Goal: Information Seeking & Learning: Learn about a topic

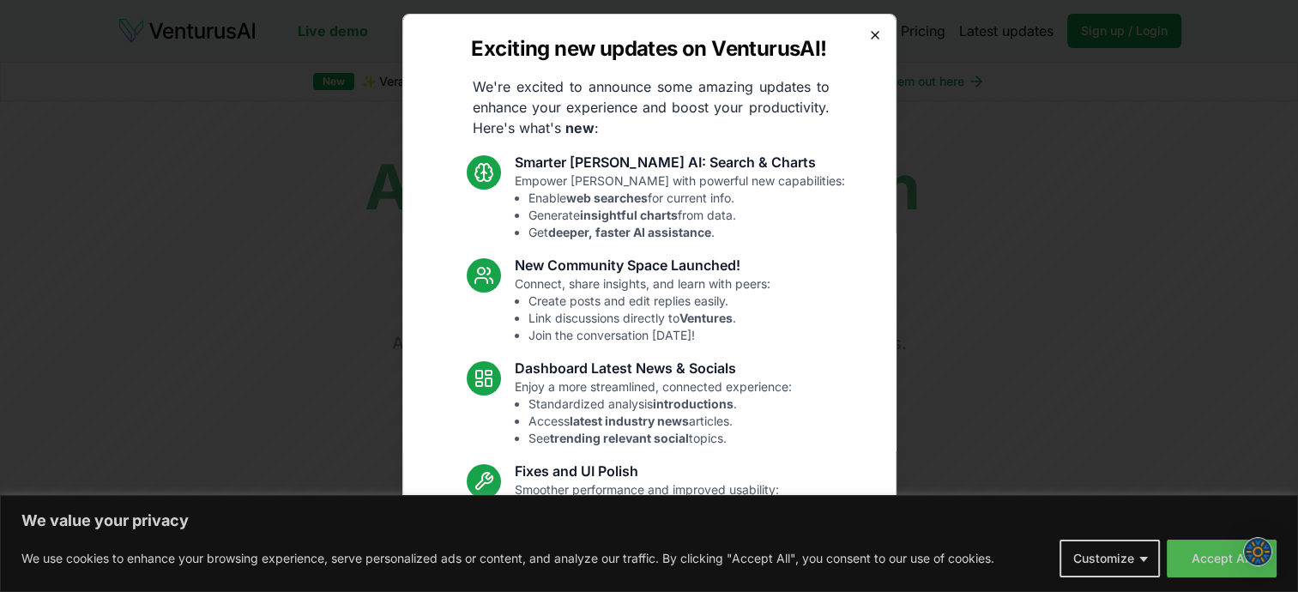
click at [868, 33] on icon "button" at bounding box center [875, 35] width 14 height 14
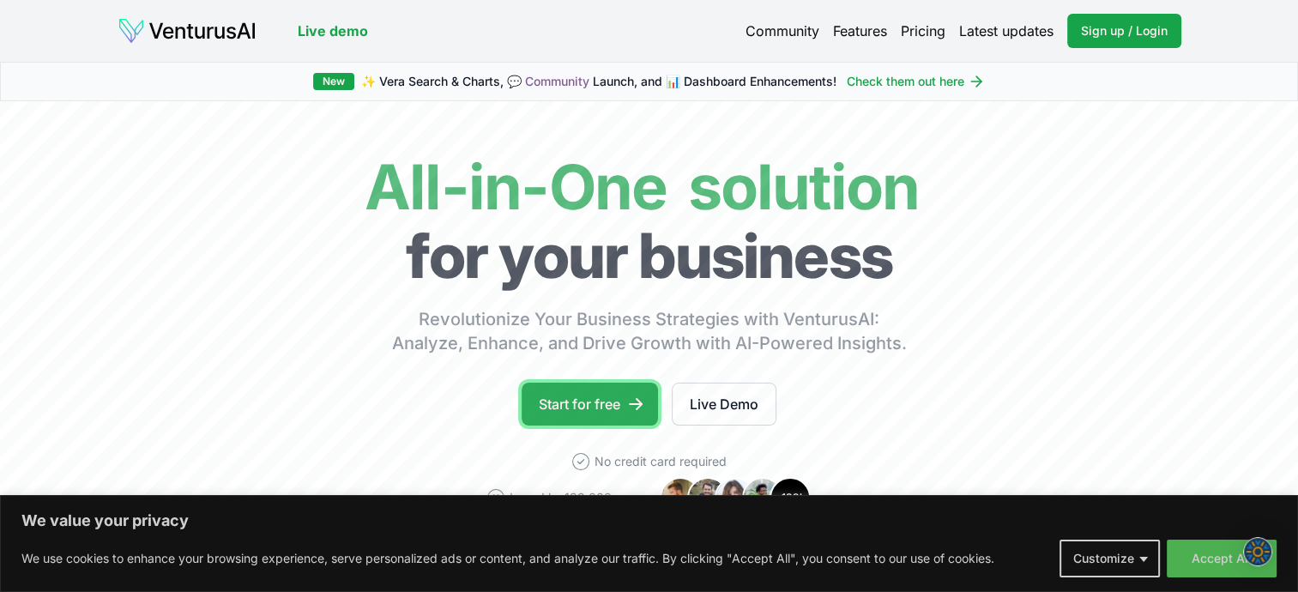
click at [602, 403] on link "Start for free" at bounding box center [590, 404] width 136 height 43
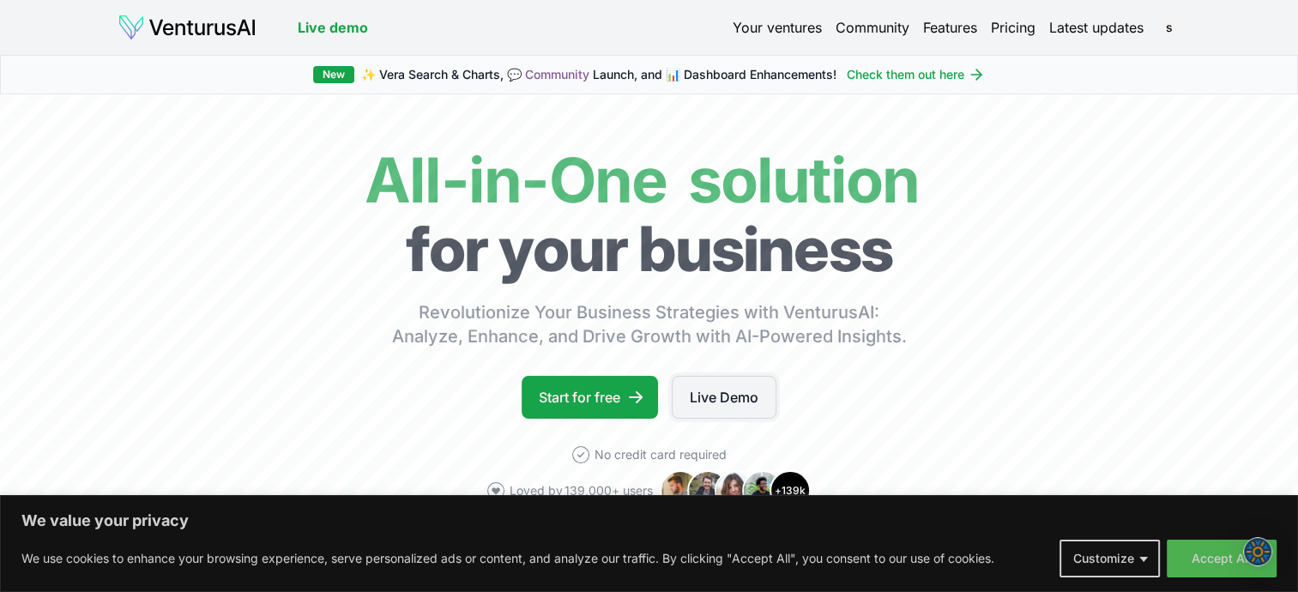
click at [721, 387] on link "Live Demo" at bounding box center [724, 397] width 105 height 43
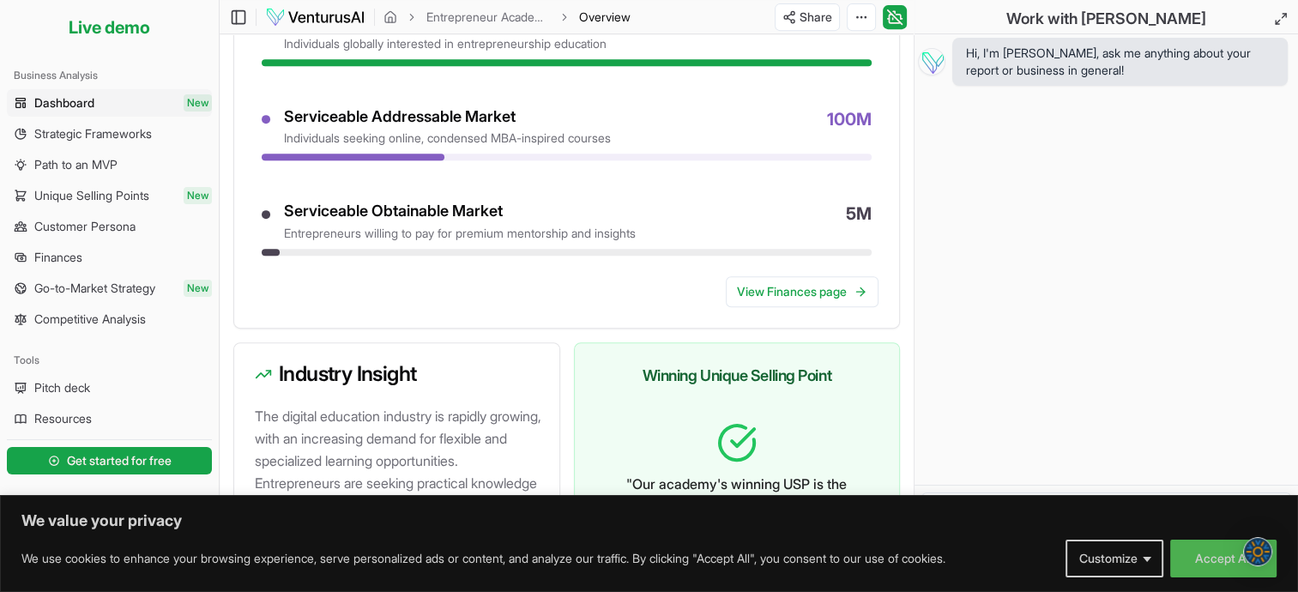
scroll to position [1046, 0]
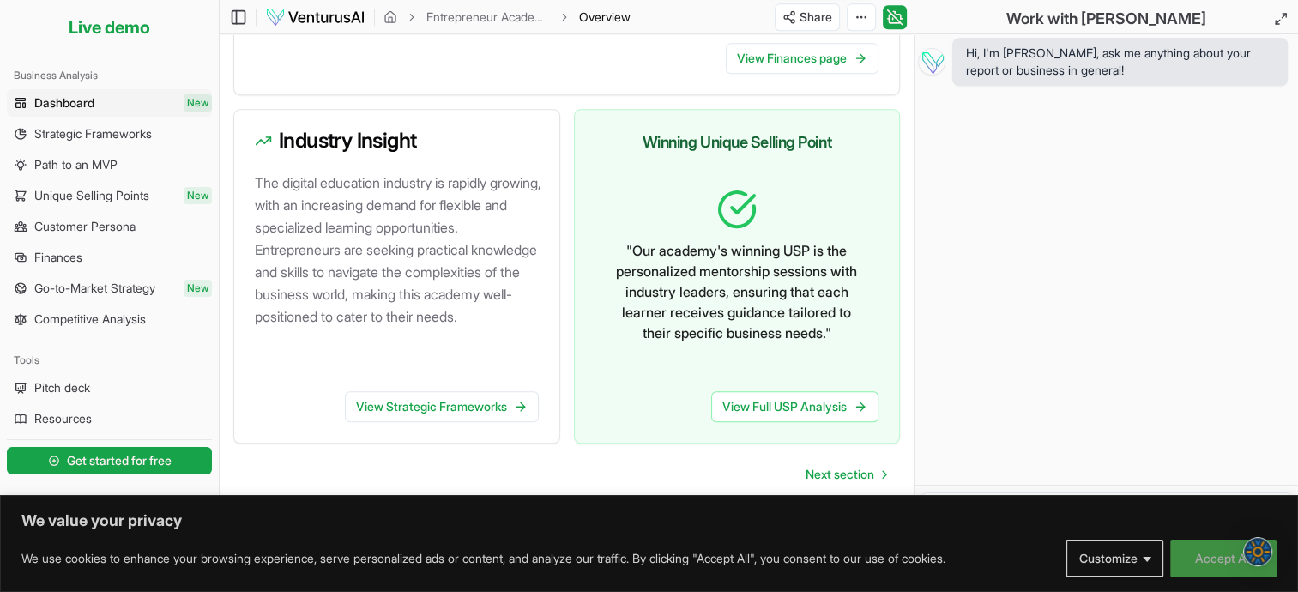
click at [1213, 561] on button "Accept All" at bounding box center [1223, 559] width 106 height 38
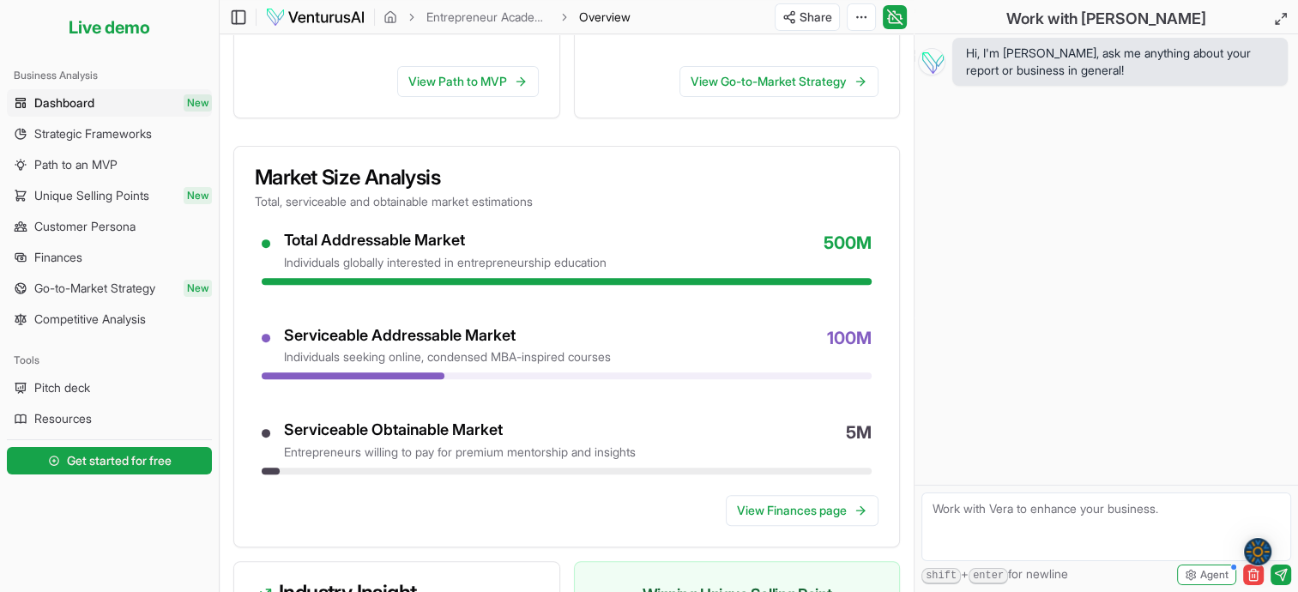
scroll to position [565, 0]
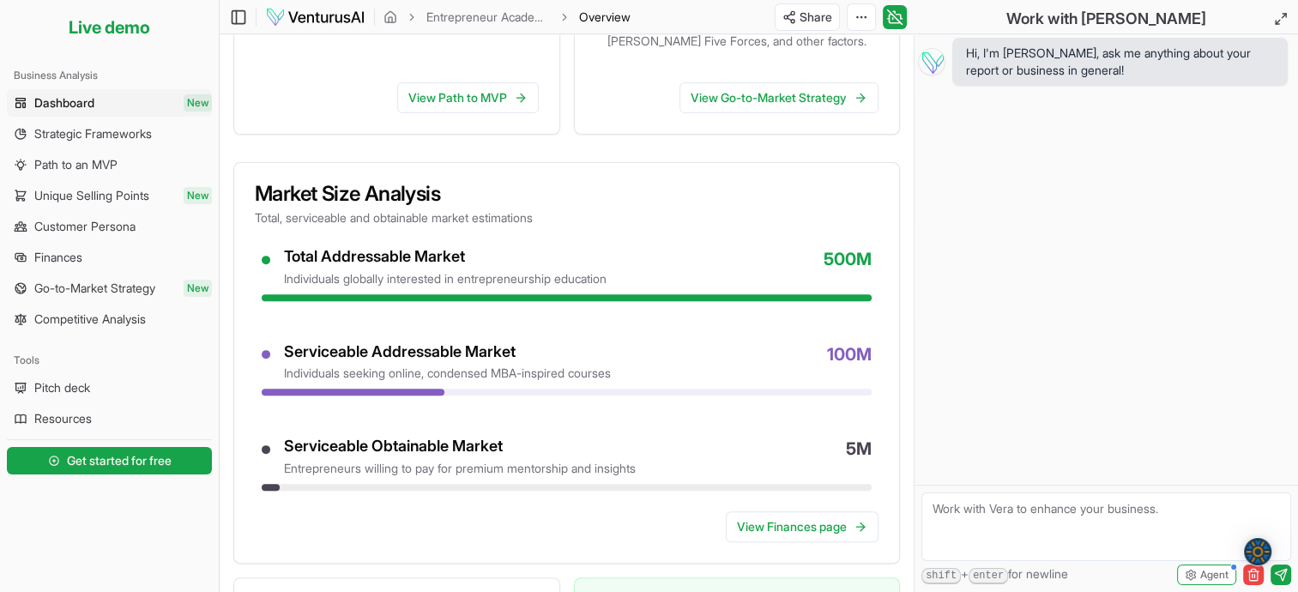
click at [77, 136] on span "Strategic Frameworks" at bounding box center [93, 133] width 118 height 17
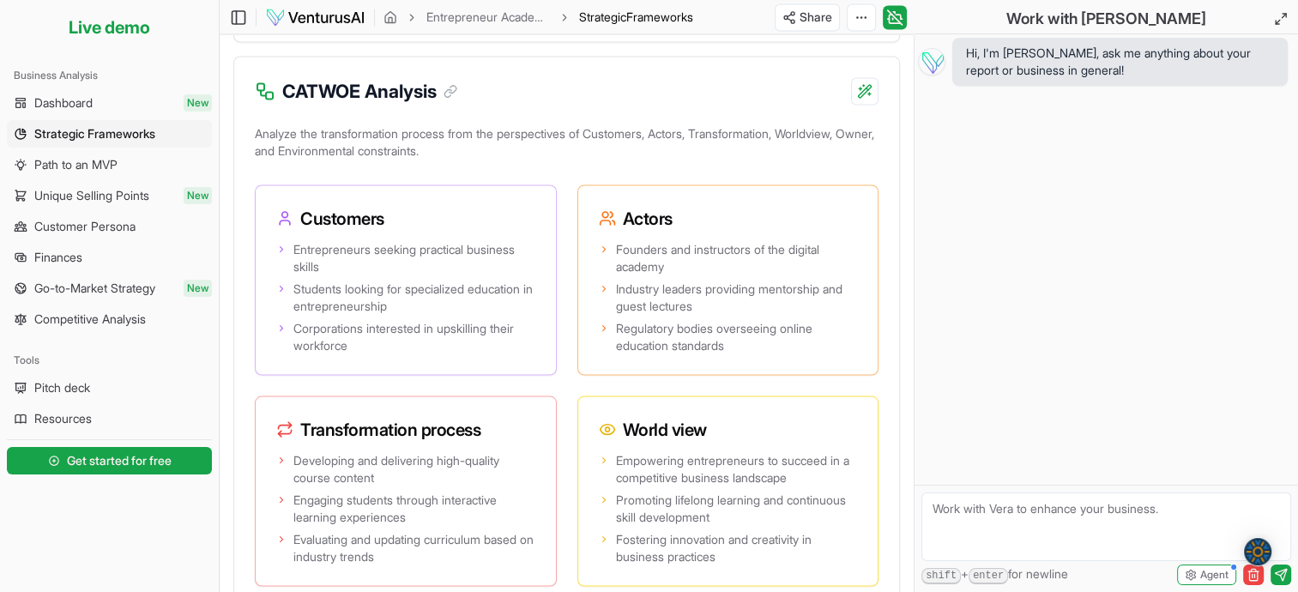
scroll to position [3190, 0]
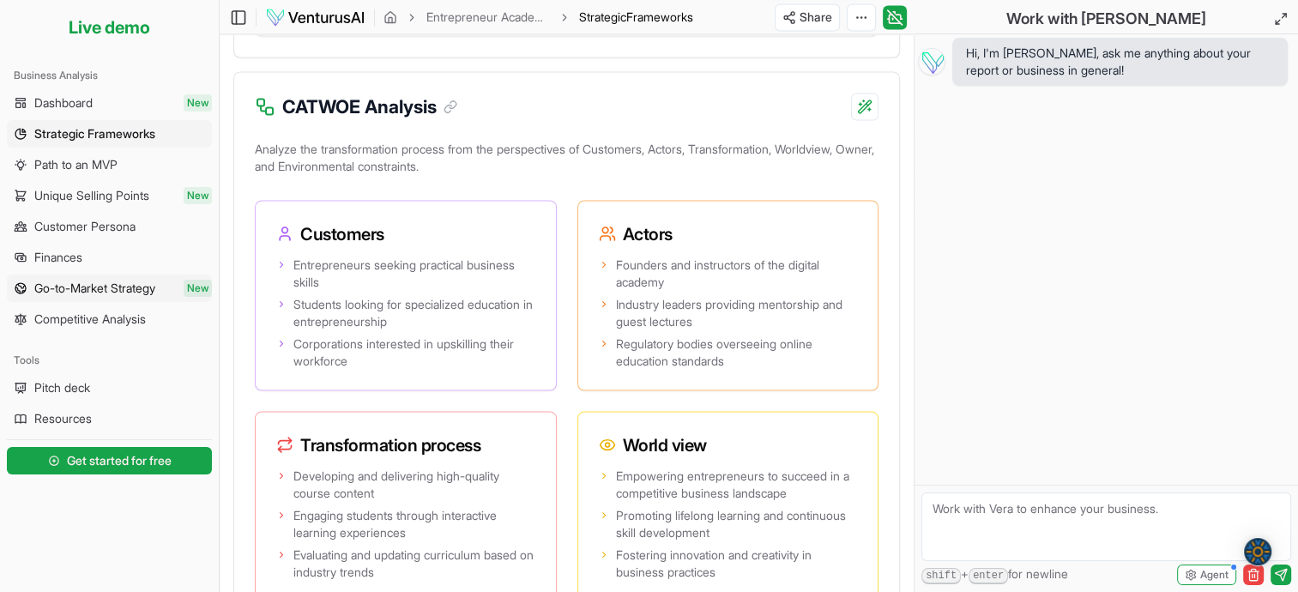
click at [87, 296] on span "Go-to-Market Strategy" at bounding box center [94, 288] width 121 height 17
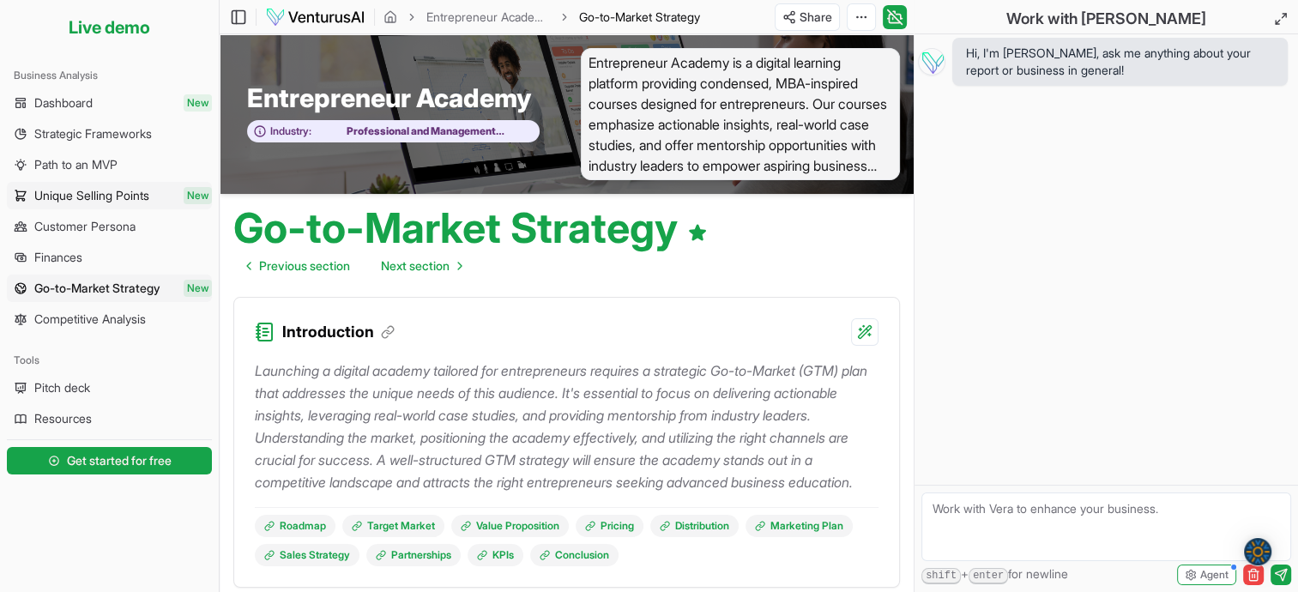
click at [60, 197] on span "Unique Selling Points" at bounding box center [91, 195] width 115 height 17
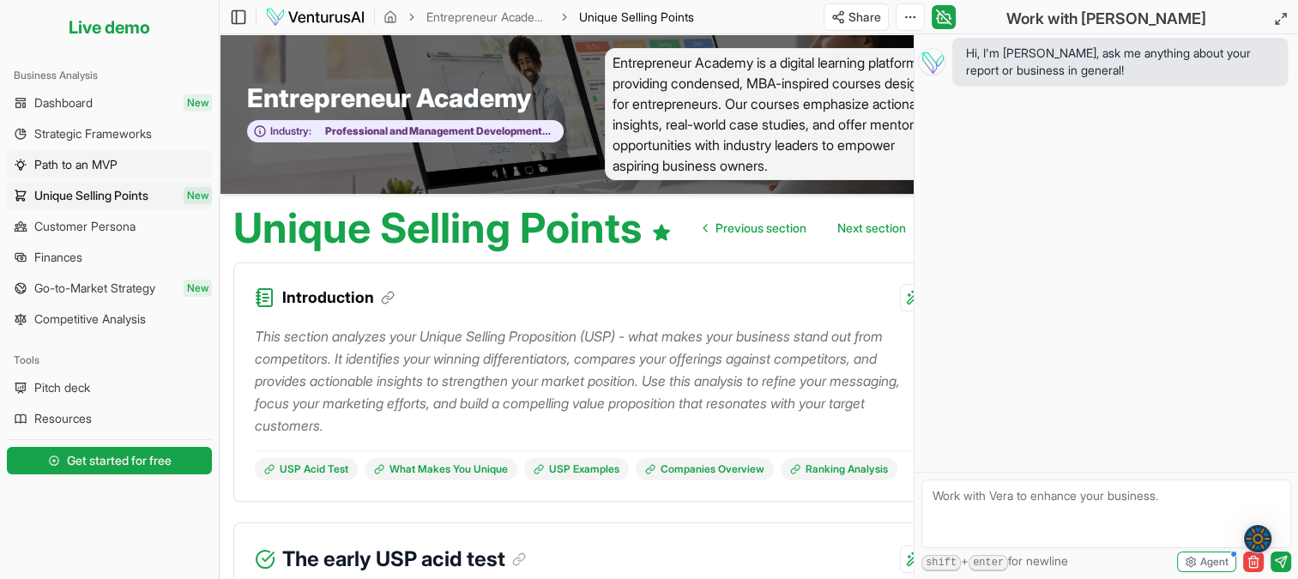
click at [65, 164] on span "Path to an MVP" at bounding box center [75, 164] width 83 height 17
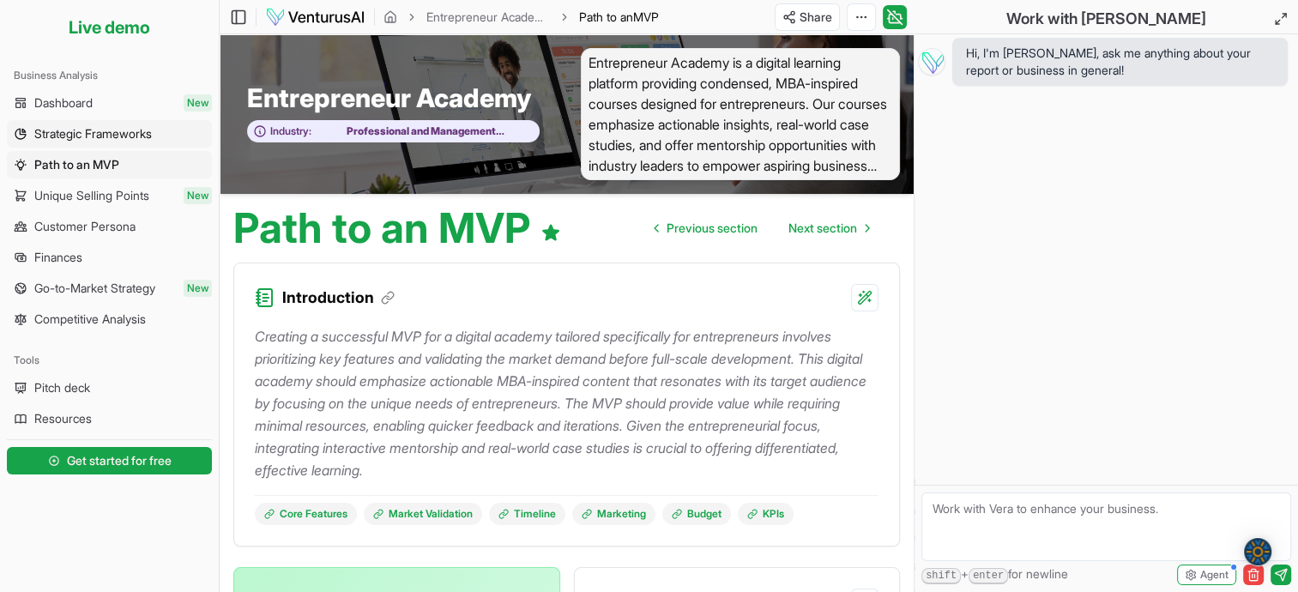
click at [73, 136] on span "Strategic Frameworks" at bounding box center [93, 133] width 118 height 17
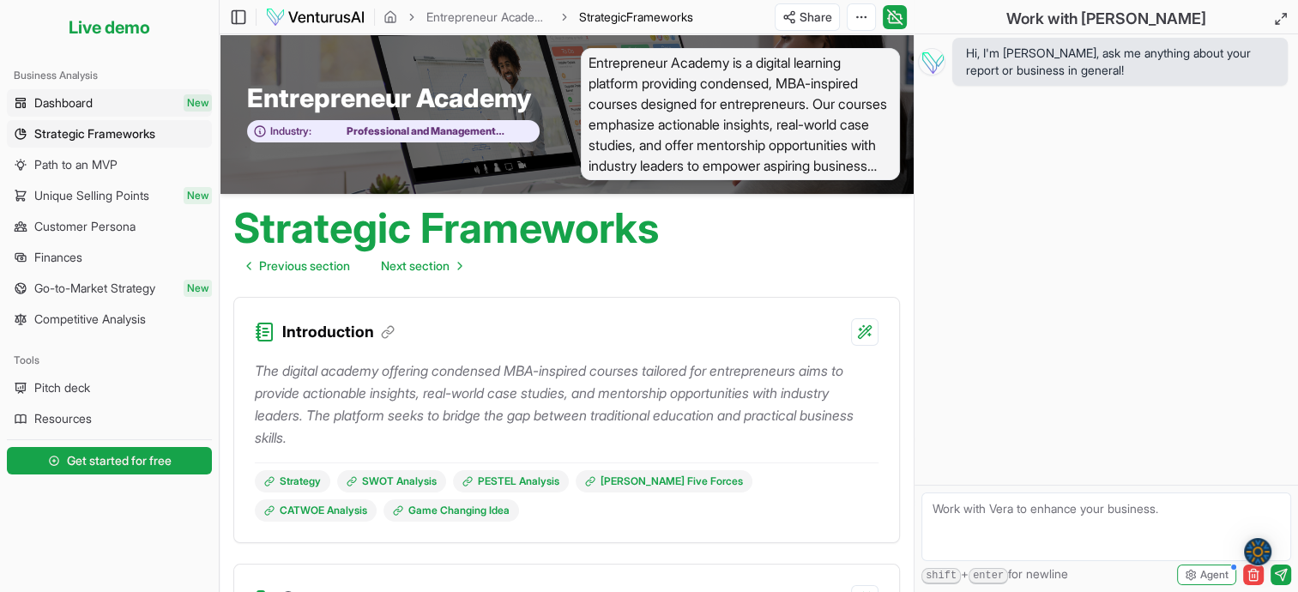
click at [70, 110] on span "Dashboard" at bounding box center [63, 102] width 58 height 17
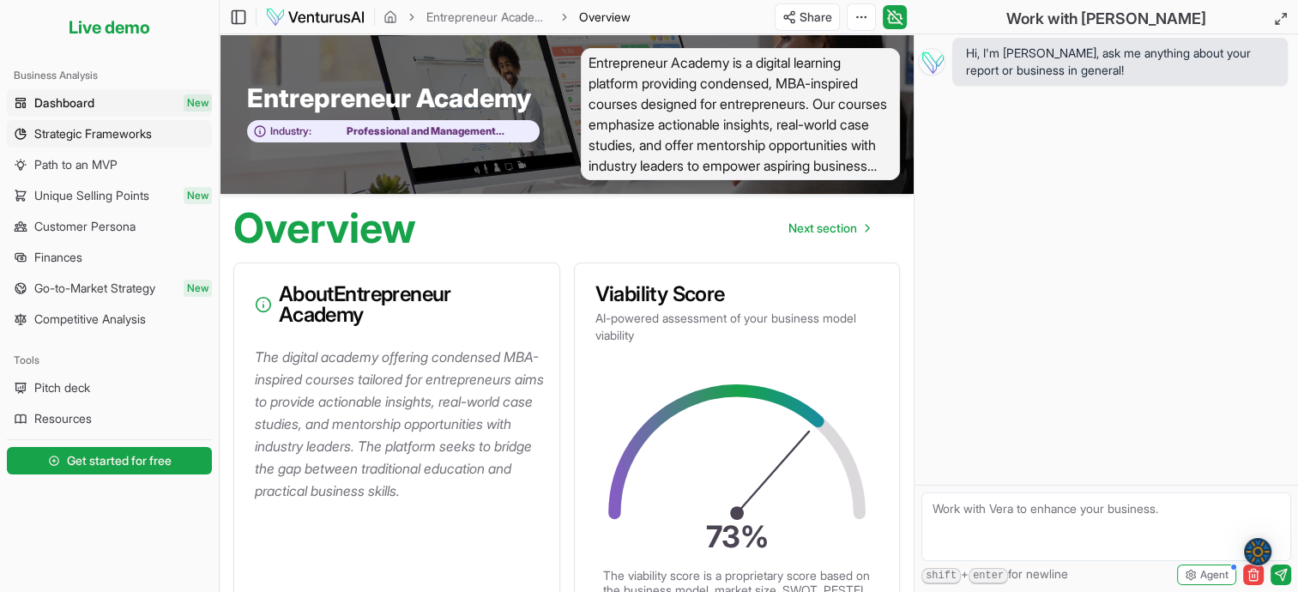
click at [63, 130] on span "Strategic Frameworks" at bounding box center [93, 133] width 118 height 17
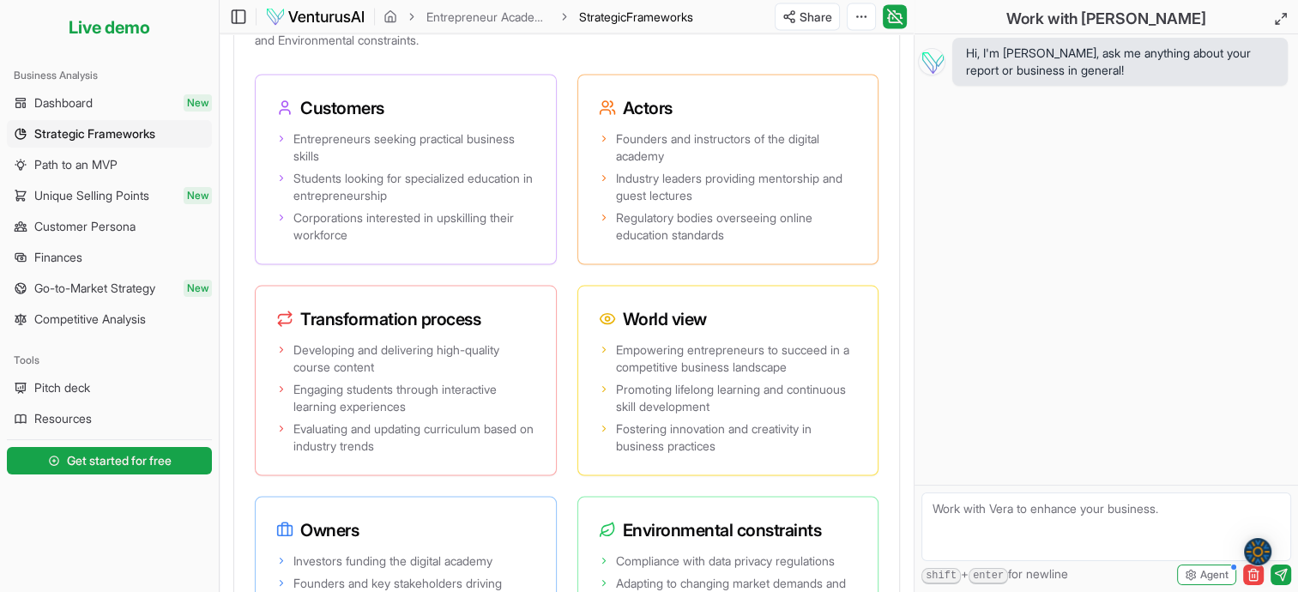
scroll to position [3330, 0]
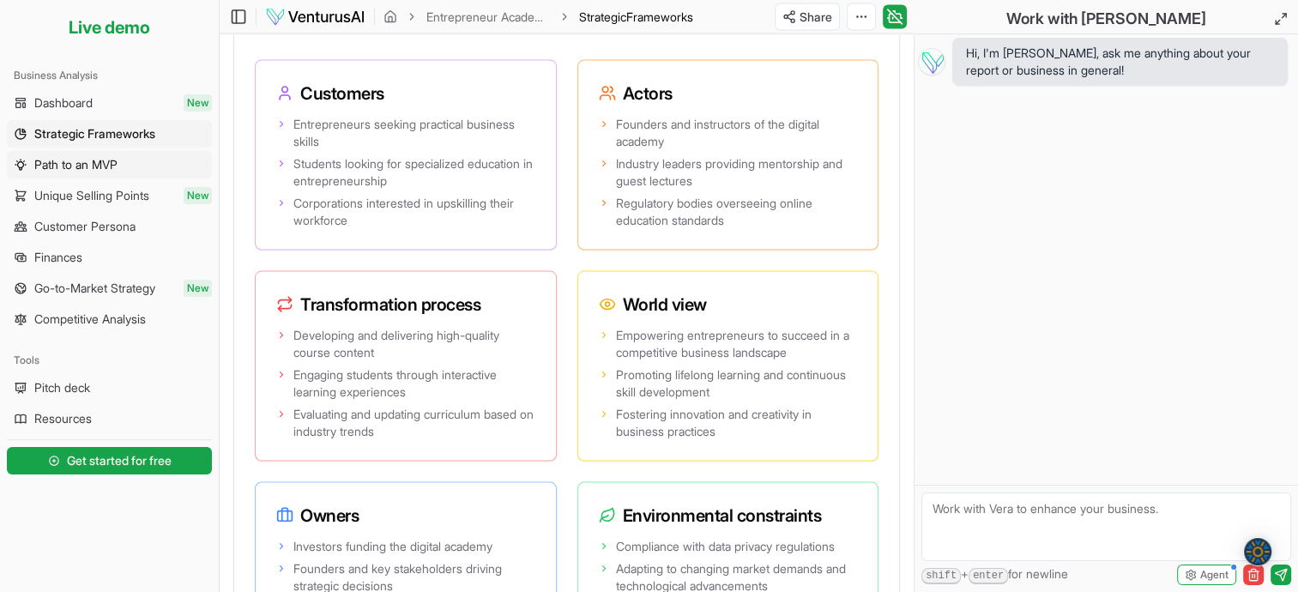
click at [65, 164] on span "Path to an MVP" at bounding box center [75, 164] width 83 height 17
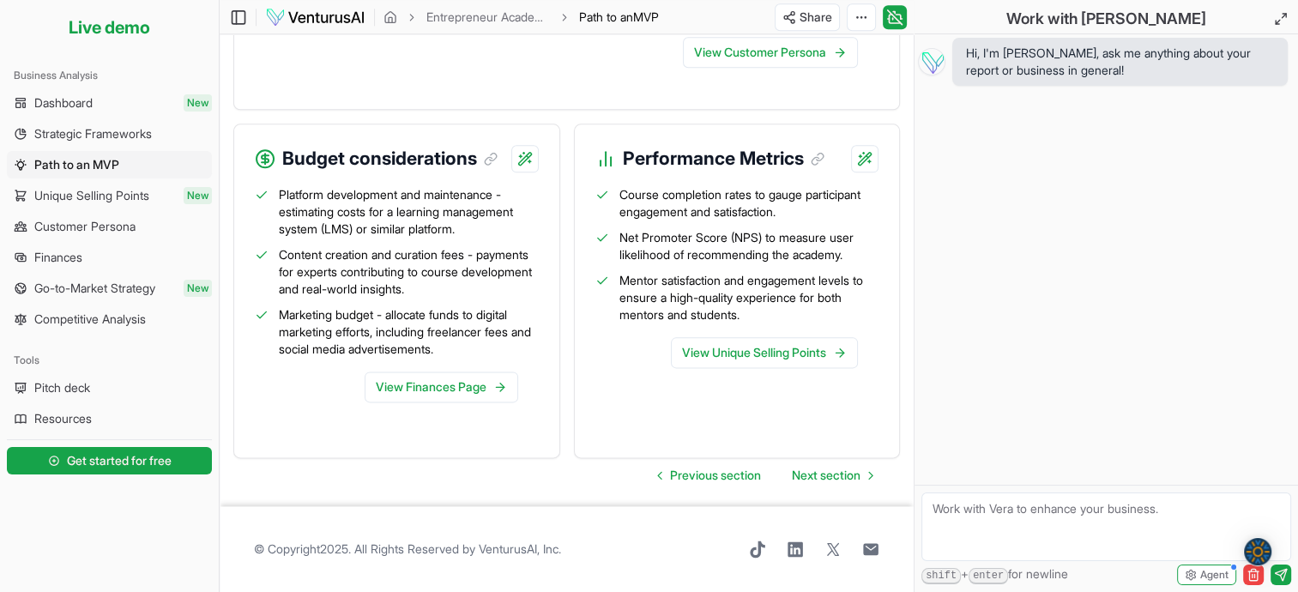
scroll to position [2088, 0]
click at [103, 202] on span "Unique Selling Points" at bounding box center [91, 195] width 115 height 17
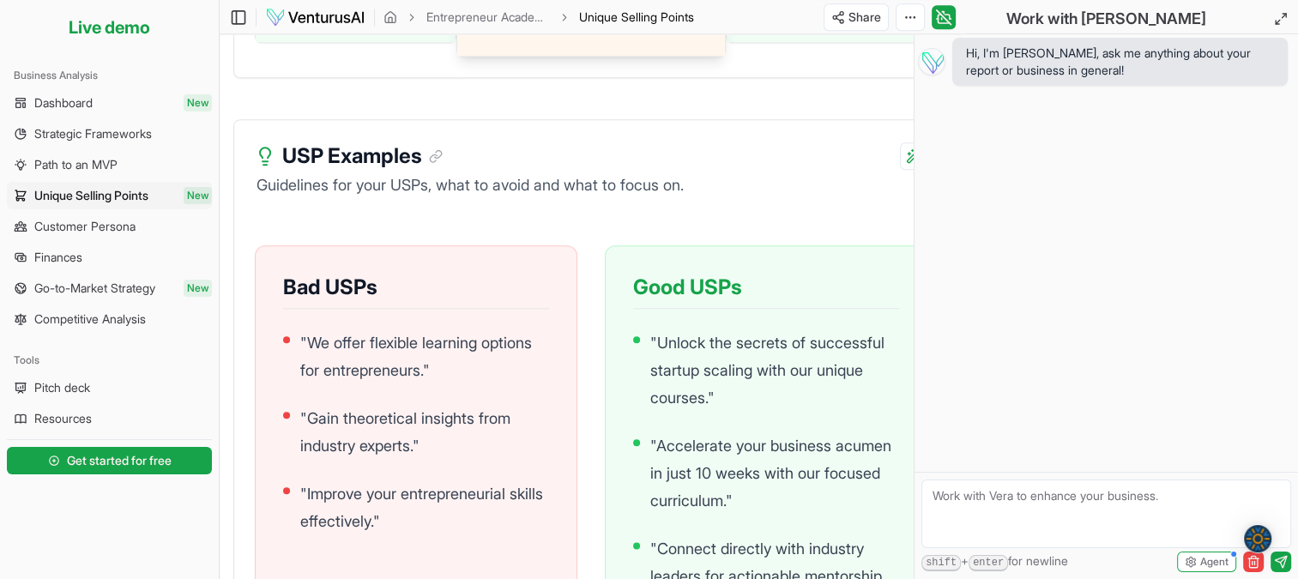
scroll to position [1910, 0]
